Goal: Task Accomplishment & Management: Complete application form

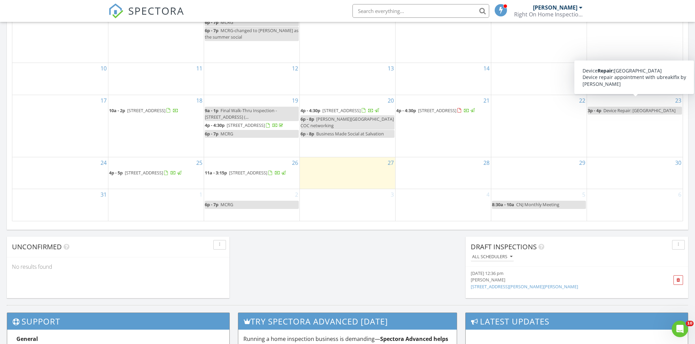
scroll to position [502, 0]
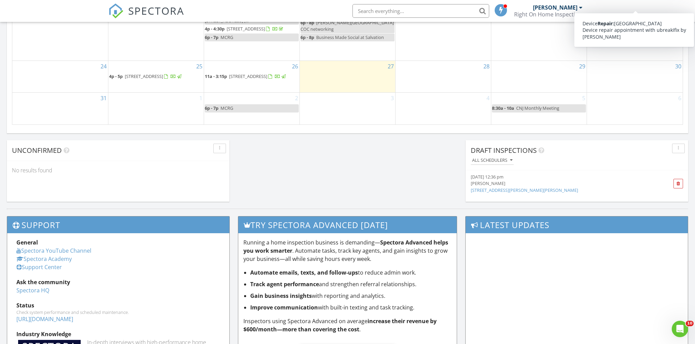
click at [551, 191] on link "4 Bassett St, Monroe NJ 08831, Monroe Township, NJ" at bounding box center [523, 190] width 107 height 6
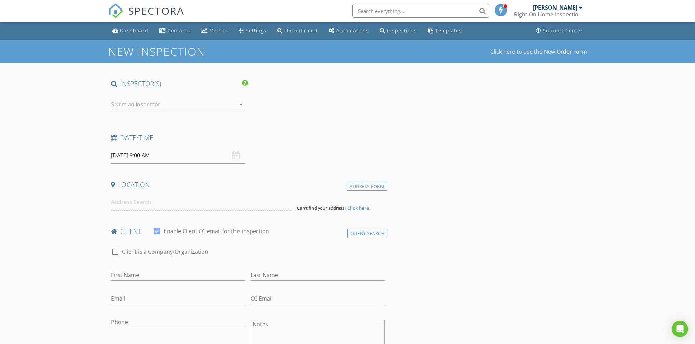
type input "[PERSON_NAME]"
type input "[EMAIL_ADDRESS][DOMAIN_NAME]"
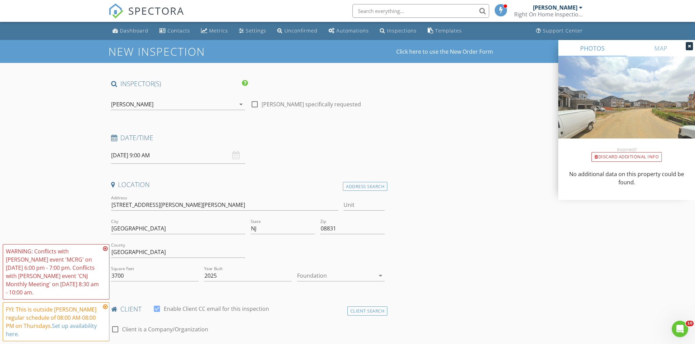
click at [107, 248] on icon at bounding box center [105, 248] width 5 height 5
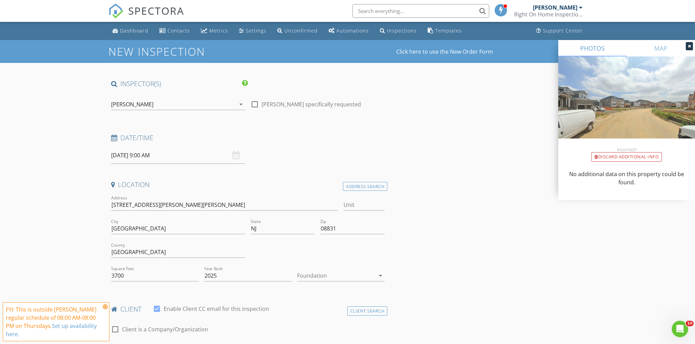
click at [139, 158] on input "08/28/2025 9:00 AM" at bounding box center [178, 155] width 134 height 17
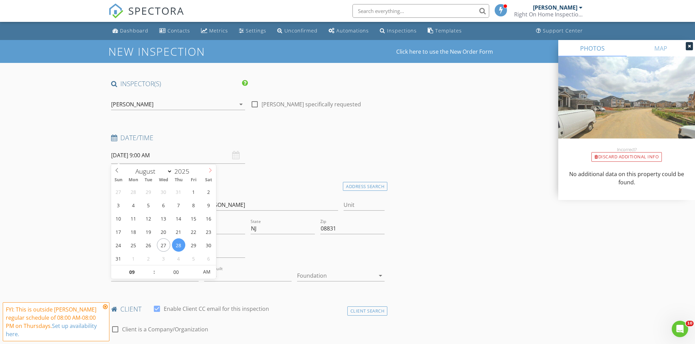
select select "8"
click at [206, 171] on span at bounding box center [210, 169] width 12 height 10
type input "09/08/2025 9:00 AM"
type input "10"
type input "[DATE] 10:00 AM"
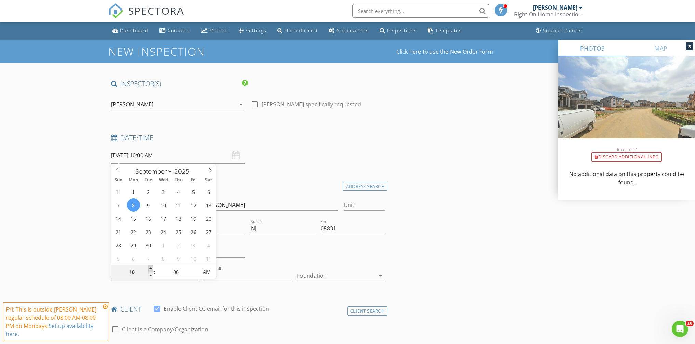
click at [150, 267] on span at bounding box center [150, 268] width 5 height 7
type input "11"
type input "[DATE] 11:00 AM"
click at [150, 267] on span at bounding box center [150, 268] width 5 height 7
type input "10"
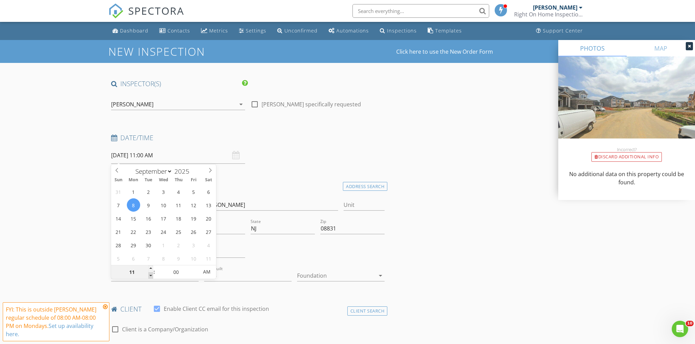
type input "[DATE] 10:00 AM"
click at [150, 272] on span at bounding box center [150, 275] width 5 height 7
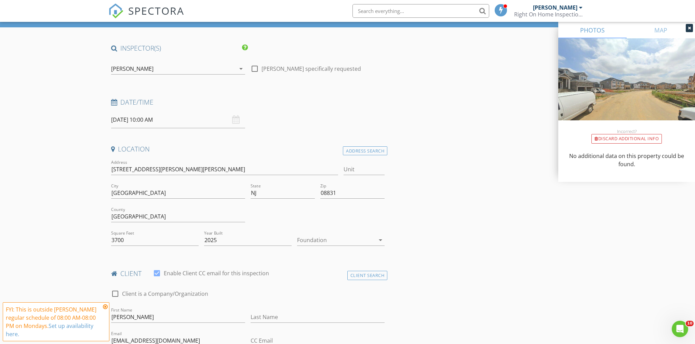
scroll to position [64, 0]
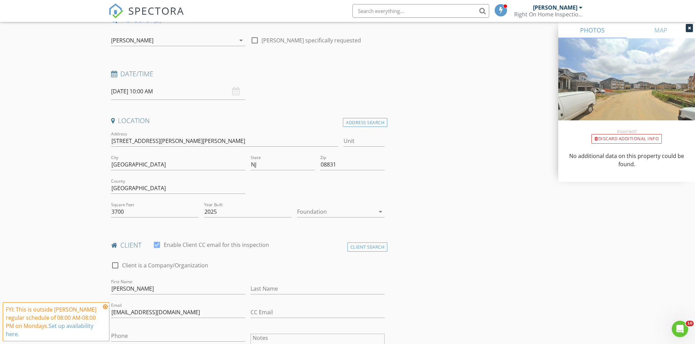
click at [339, 210] on div at bounding box center [336, 211] width 78 height 11
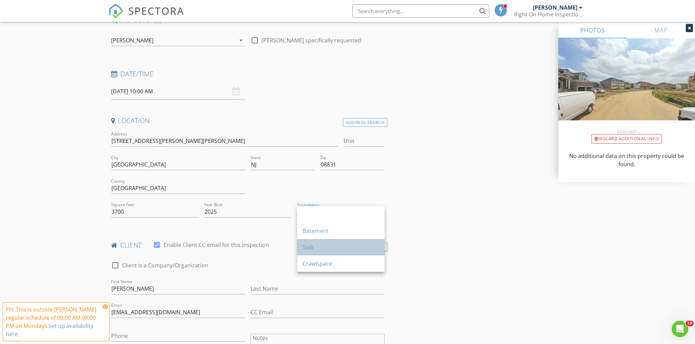
click at [321, 244] on div "Slab" at bounding box center [340, 247] width 77 height 8
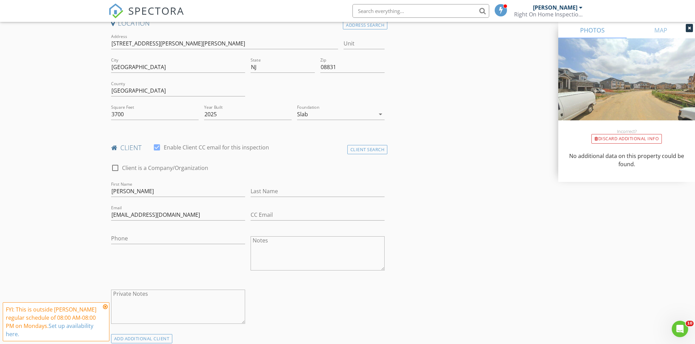
scroll to position [192, 0]
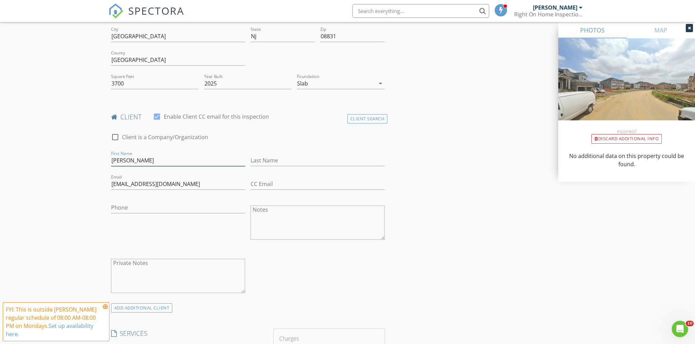
click at [129, 163] on input "[PERSON_NAME]" at bounding box center [178, 160] width 134 height 11
type input "Nitin"
click at [301, 158] on input "Last Name" at bounding box center [317, 160] width 134 height 11
paste input "[DEMOGRAPHIC_DATA]"
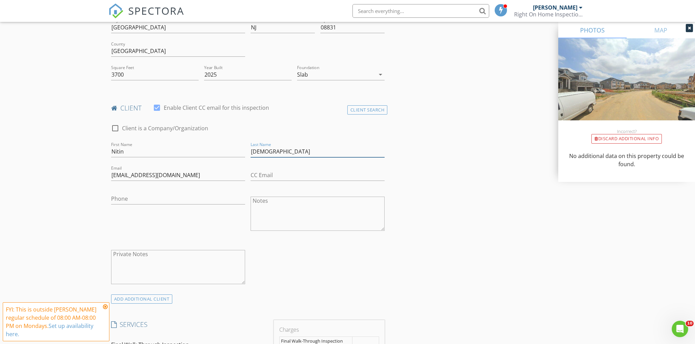
scroll to position [219, 0]
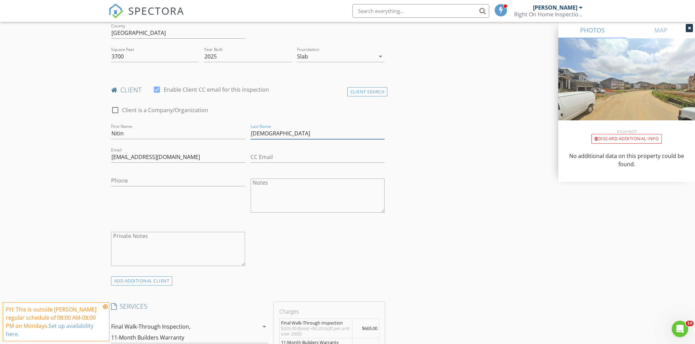
type input "[DEMOGRAPHIC_DATA]"
click at [136, 182] on input "Phone" at bounding box center [178, 180] width 134 height 11
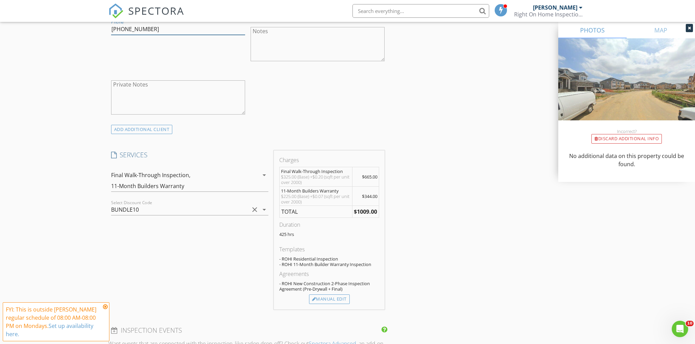
scroll to position [380, 0]
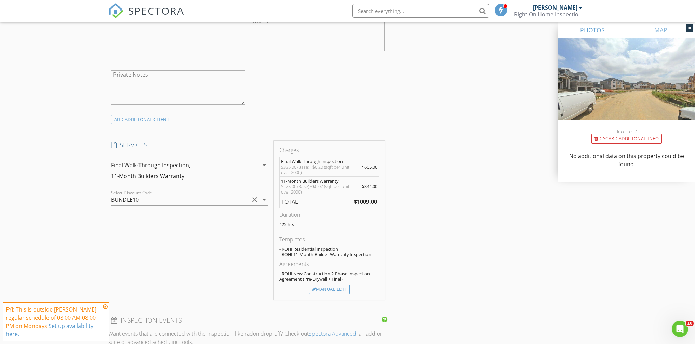
click at [253, 199] on icon "clear" at bounding box center [254, 199] width 8 height 8
type input "[PHONE_NUMBER]"
click at [262, 167] on icon "arrow_drop_down" at bounding box center [264, 165] width 8 height 8
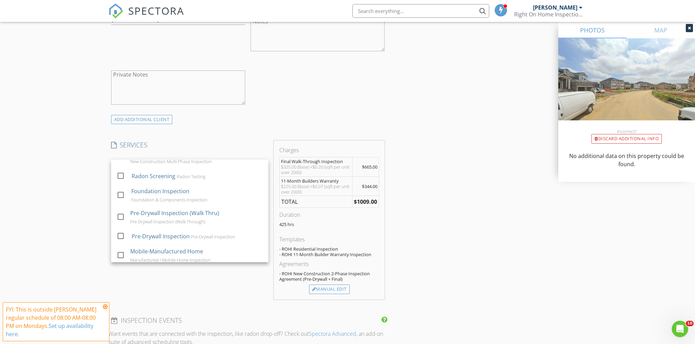
scroll to position [286, 0]
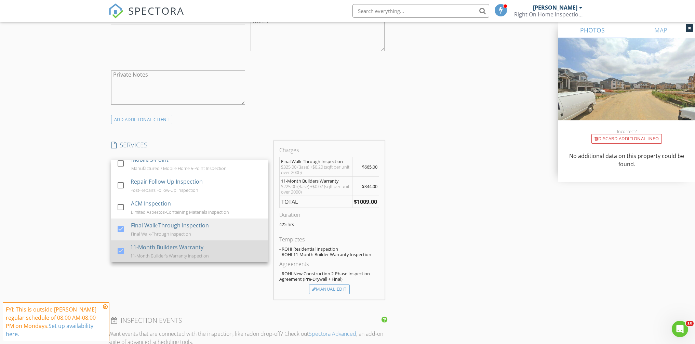
click at [122, 251] on div at bounding box center [121, 251] width 12 height 12
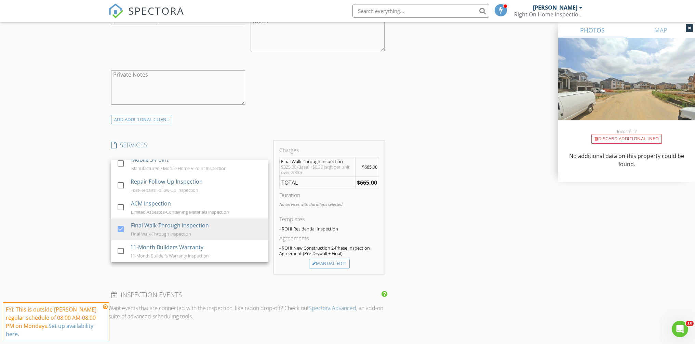
click at [436, 194] on div "INSPECTOR(S) check_box Dennis Blume PRIMARY Dennis Blume arrow_drop_down check_…" at bounding box center [347, 329] width 478 height 1261
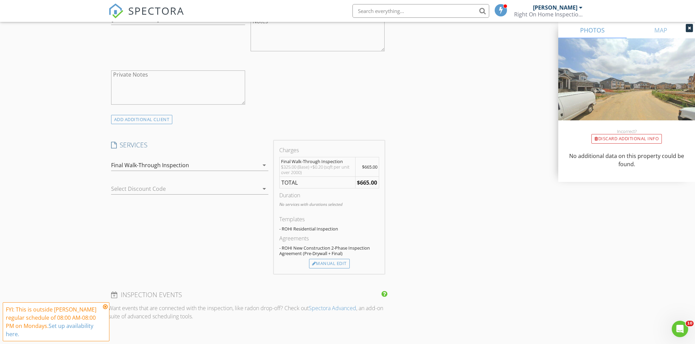
click at [263, 165] on icon "arrow_drop_down" at bounding box center [264, 165] width 8 height 8
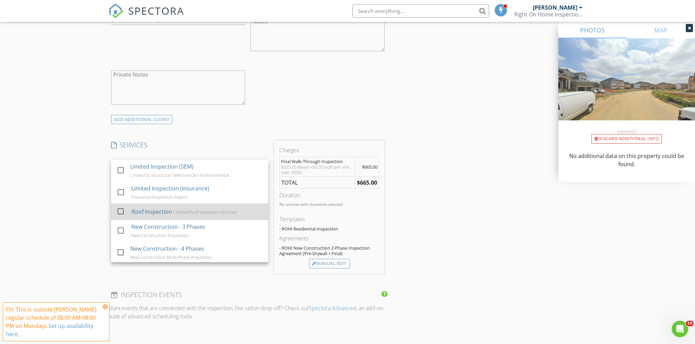
scroll to position [0, 0]
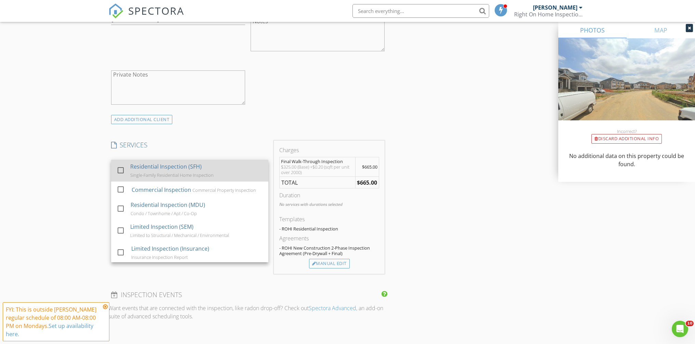
click at [123, 171] on div at bounding box center [121, 170] width 12 height 12
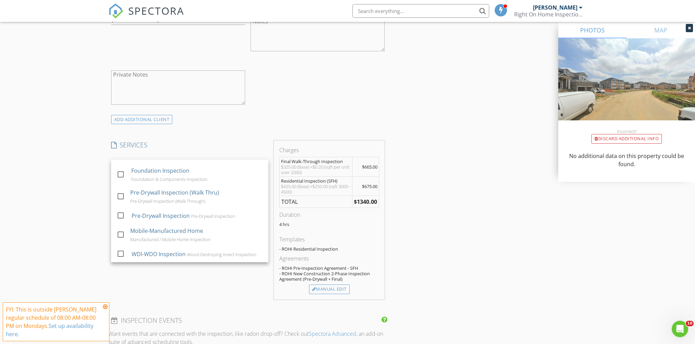
scroll to position [286, 0]
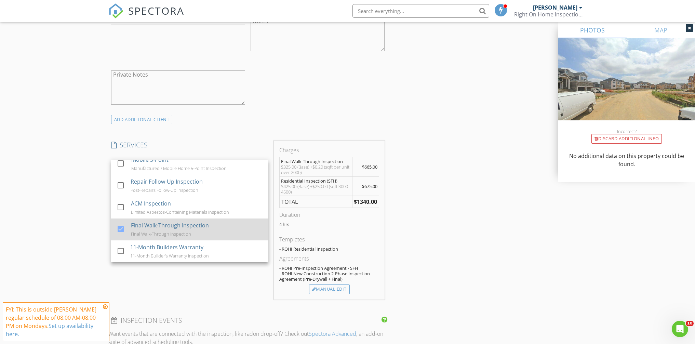
click at [121, 227] on div at bounding box center [121, 229] width 12 height 12
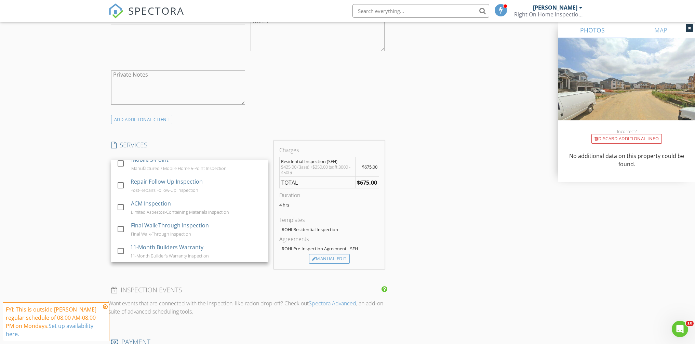
click at [442, 195] on div "INSPECTOR(S) check_box Dennis Blume PRIMARY Dennis Blume arrow_drop_down check_…" at bounding box center [347, 327] width 478 height 1257
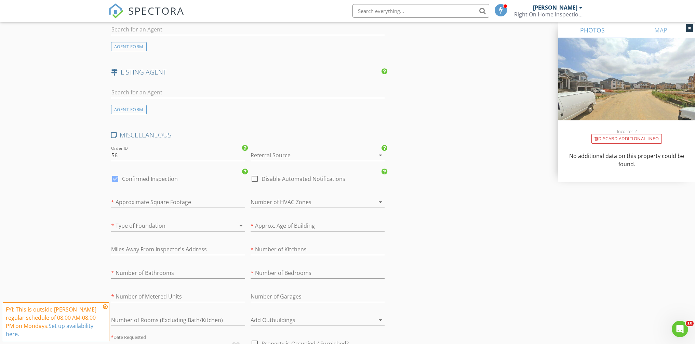
scroll to position [1009, 0]
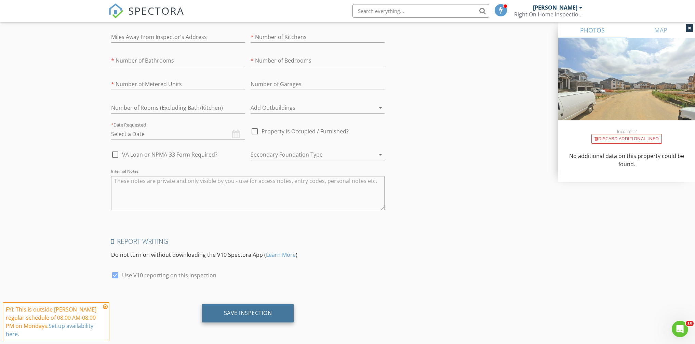
click at [255, 308] on div "Save Inspection" at bounding box center [248, 313] width 92 height 18
